Goal: Navigation & Orientation: Find specific page/section

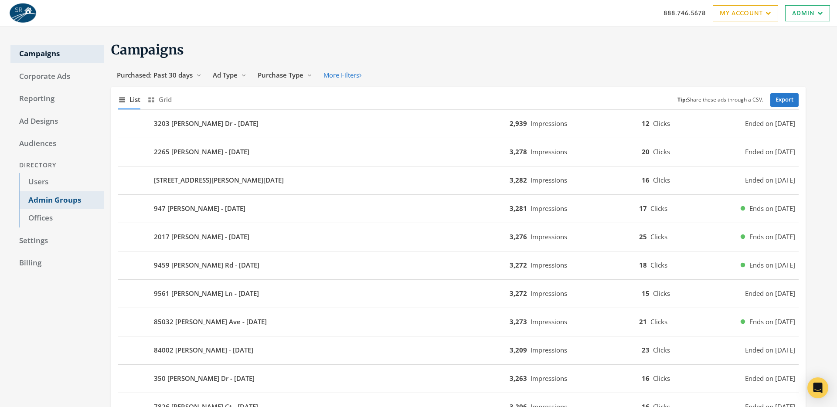
click at [63, 201] on link "Admin Groups" at bounding box center [61, 200] width 85 height 18
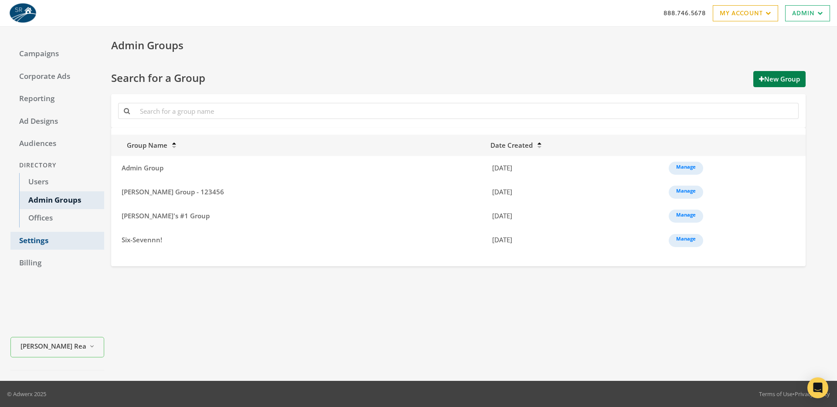
click at [35, 239] on link "Settings" at bounding box center [57, 241] width 94 height 18
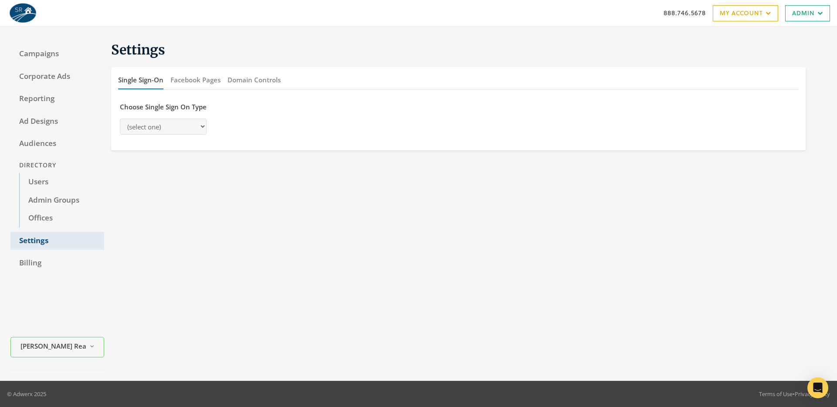
select select "moxiworks"
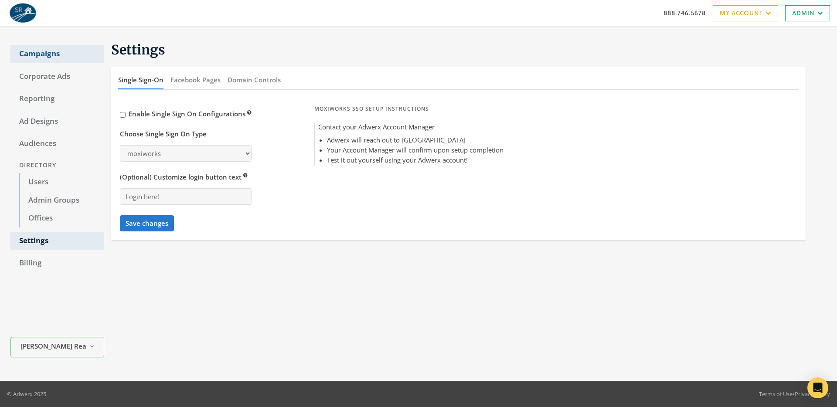
click at [39, 51] on link "Campaigns" at bounding box center [57, 54] width 94 height 18
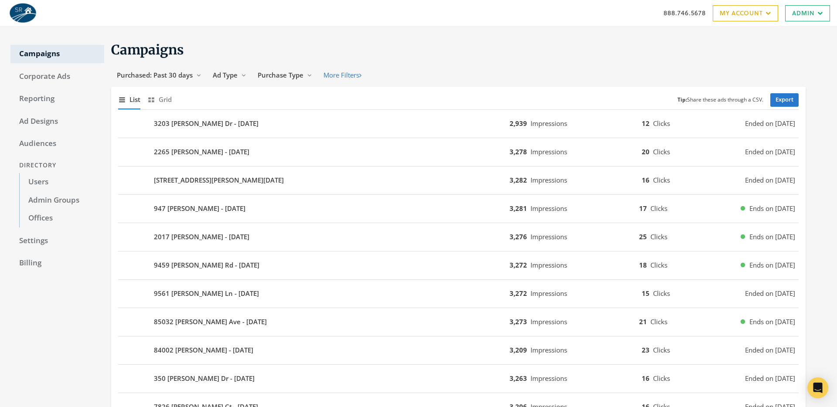
click at [396, 57] on h1 "Campaigns" at bounding box center [458, 49] width 695 height 17
click at [737, 16] on link "My Account" at bounding box center [745, 13] width 65 height 16
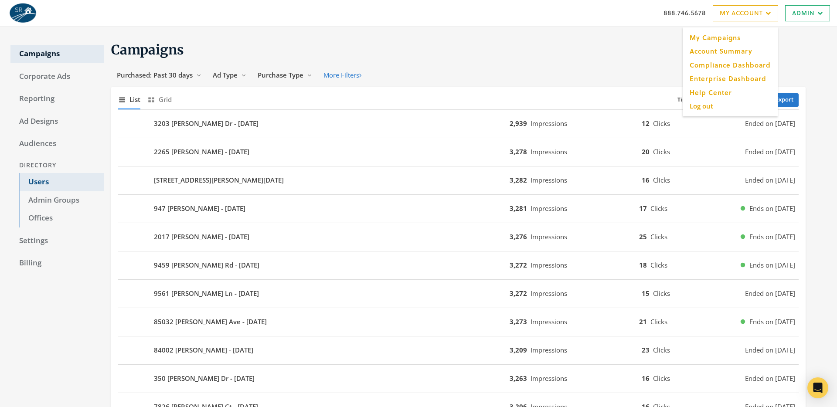
click at [31, 183] on link "Users" at bounding box center [61, 182] width 85 height 18
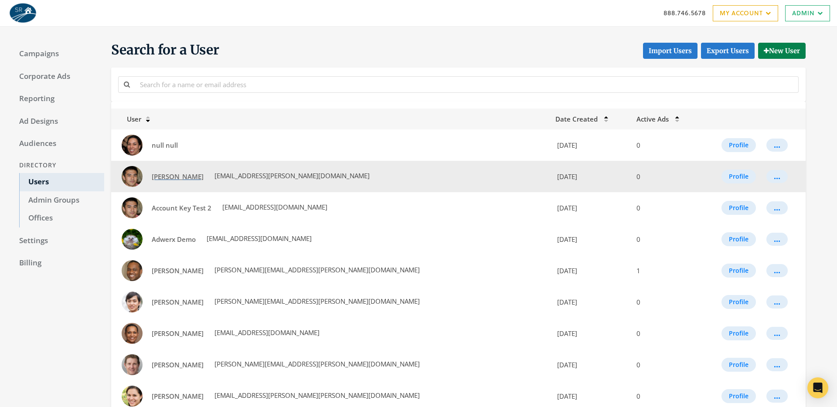
click at [177, 179] on span "Aaron Campbell" at bounding box center [178, 176] width 52 height 9
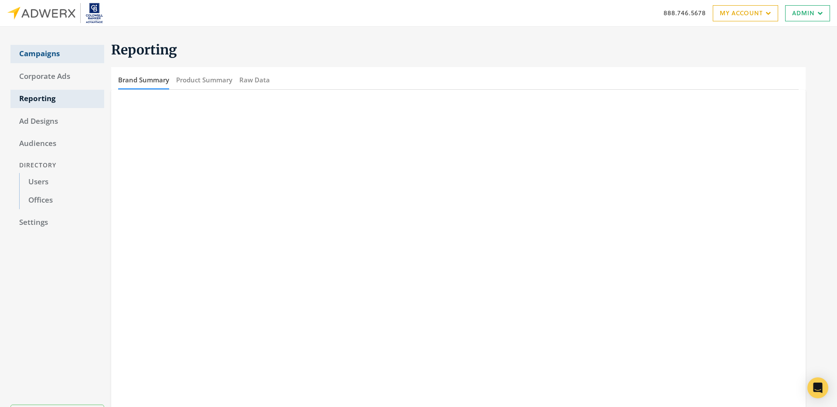
click at [41, 52] on link "Campaigns" at bounding box center [57, 54] width 94 height 18
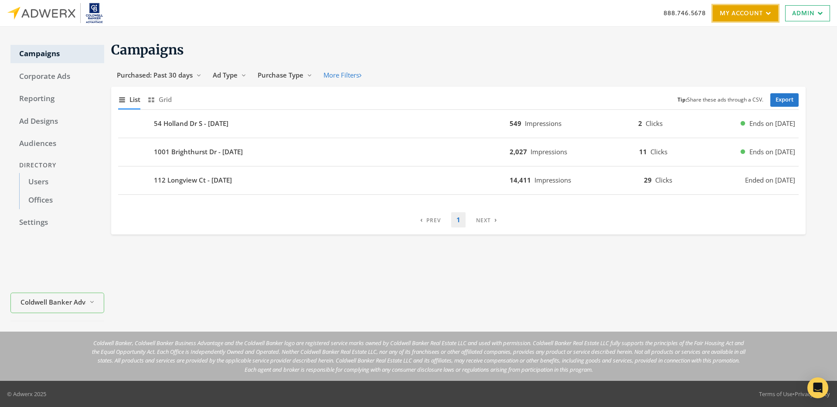
click at [766, 14] on icon at bounding box center [767, 12] width 8 height 5
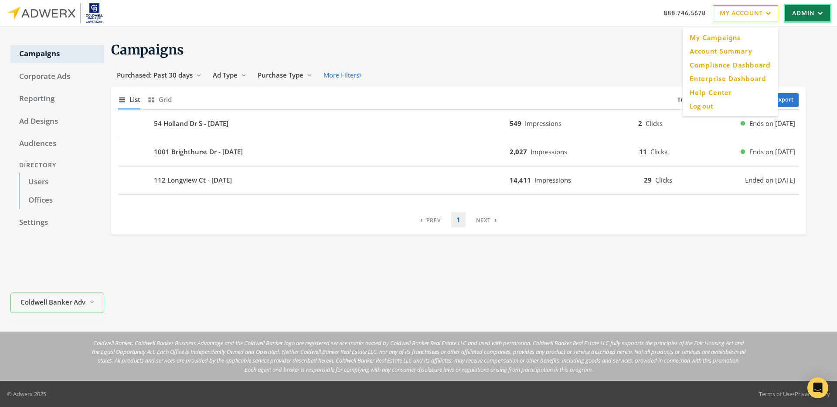
click at [810, 15] on link "Admin" at bounding box center [807, 13] width 45 height 16
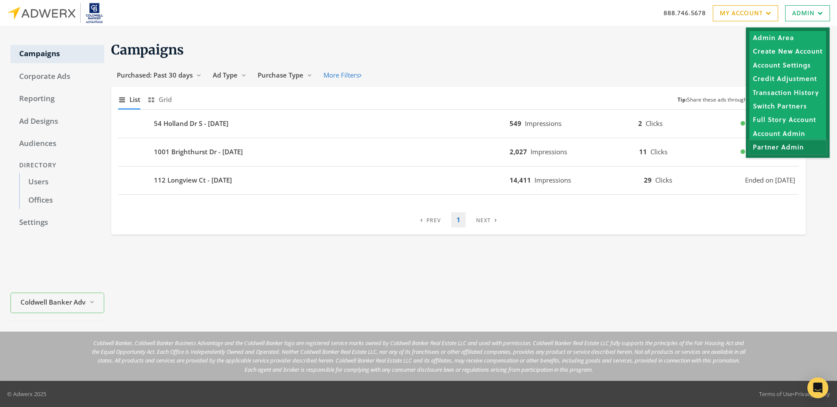
click at [779, 150] on link "Partner Admin" at bounding box center [787, 147] width 77 height 14
